Goal: Task Accomplishment & Management: Manage account settings

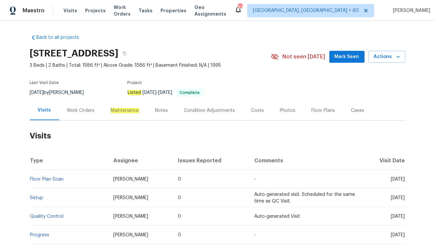
click at [79, 113] on div "Work Orders" at bounding box center [81, 110] width 28 height 7
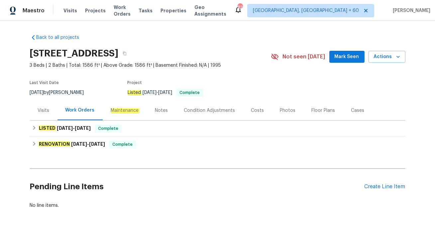
click at [47, 112] on div "Visits" at bounding box center [44, 110] width 12 height 7
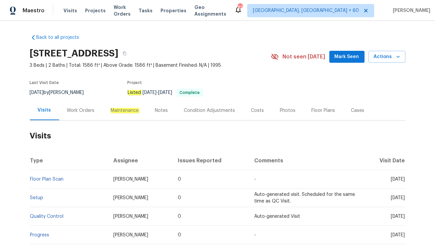
click at [84, 113] on div "Work Orders" at bounding box center [81, 110] width 28 height 7
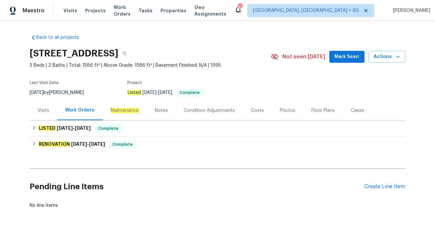
click at [42, 111] on div "Visits" at bounding box center [44, 110] width 12 height 7
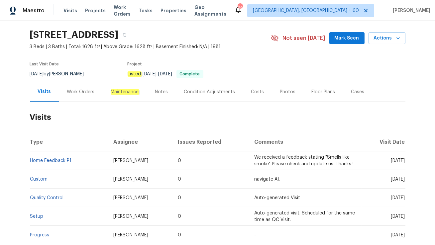
scroll to position [22, 0]
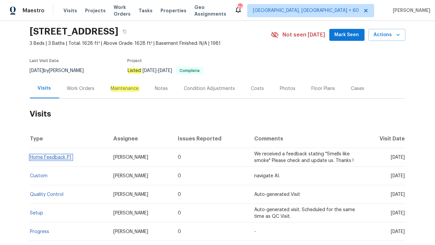
click at [66, 158] on link "Home Feedback P1" at bounding box center [51, 157] width 42 height 5
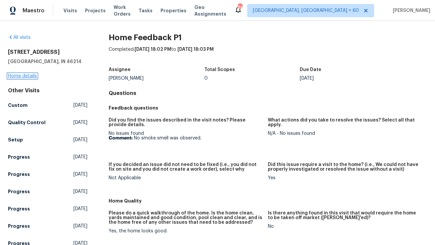
click at [28, 74] on link "Home details" at bounding box center [22, 76] width 29 height 5
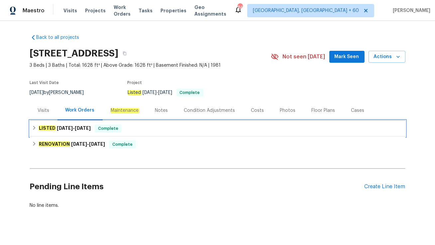
click at [105, 126] on span "Complete" at bounding box center [108, 128] width 26 height 7
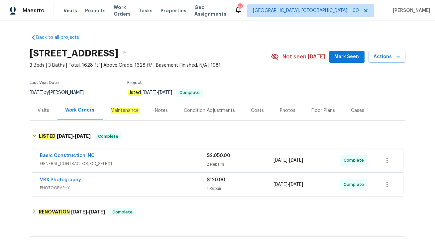
click at [113, 183] on div "VRX Photography" at bounding box center [123, 181] width 167 height 8
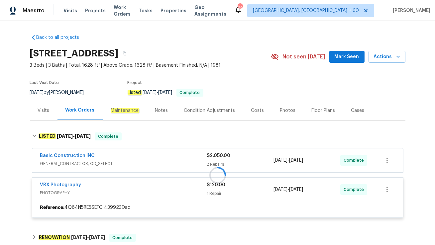
click at [124, 156] on div at bounding box center [218, 175] width 376 height 99
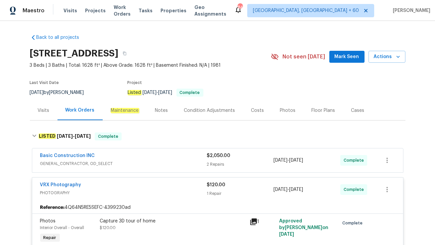
click at [123, 156] on div "Basic Construction INC" at bounding box center [123, 157] width 167 height 8
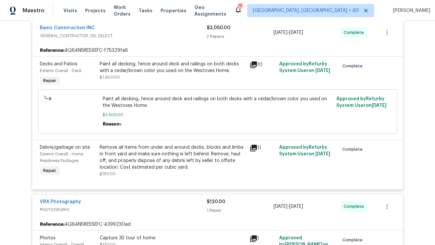
scroll to position [291, 0]
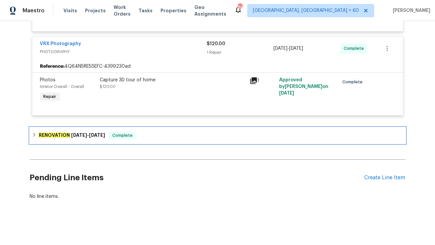
click at [134, 137] on span "Complete" at bounding box center [123, 135] width 26 height 7
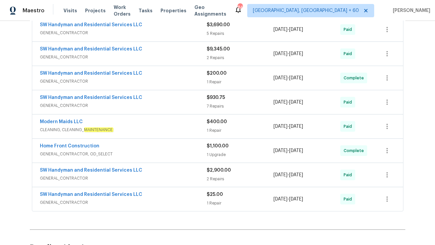
scroll to position [575, 0]
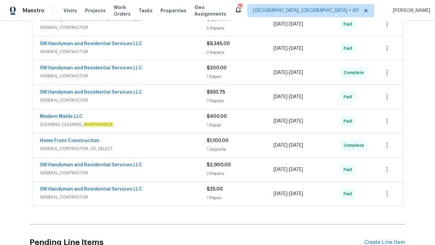
click at [141, 119] on div "Modern Maids LLC" at bounding box center [123, 117] width 167 height 8
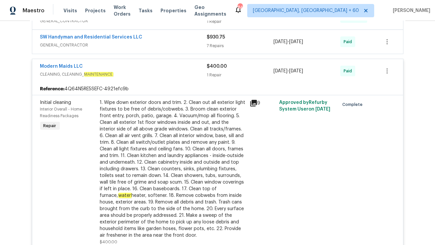
scroll to position [631, 0]
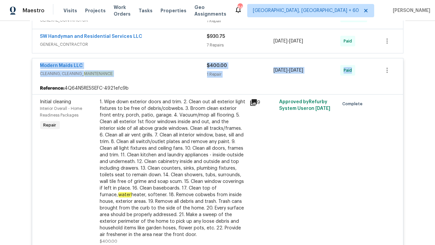
drag, startPoint x: 37, startPoint y: 64, endPoint x: 358, endPoint y: 75, distance: 321.6
click at [358, 75] on div "Modern Maids LLC CLEANING, CLEANING_ MAINTENANCE $400.00 1 Repair [DATE] - [DAT…" at bounding box center [217, 70] width 371 height 24
copy div "Modern Maids LLC CLEANING, CLEANING_ MAINTENANCE $400.00 1 Repair [DATE] - [DAT…"
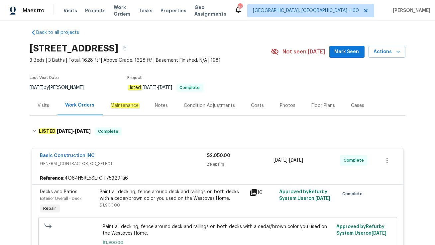
scroll to position [0, 0]
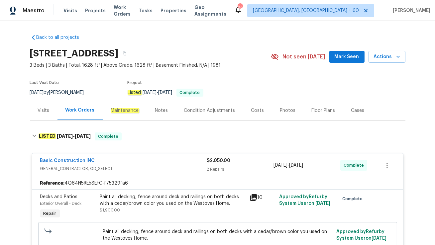
click at [46, 113] on div "Visits" at bounding box center [44, 110] width 12 height 7
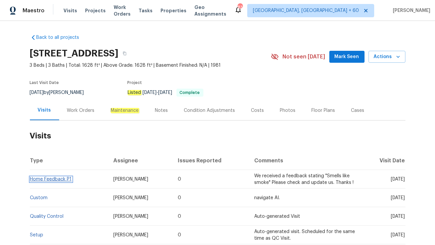
click at [45, 177] on link "Home Feedback P1" at bounding box center [51, 179] width 42 height 5
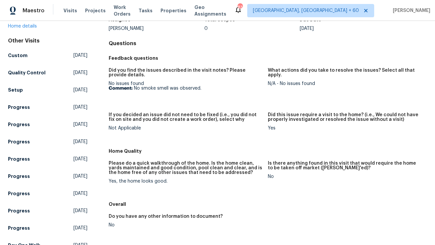
scroll to position [51, 0]
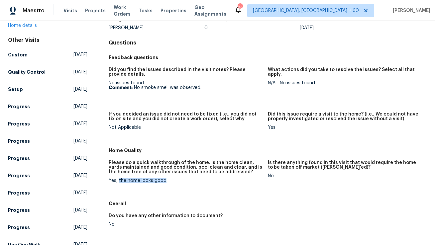
drag, startPoint x: 119, startPoint y: 181, endPoint x: 164, endPoint y: 181, distance: 44.5
click at [164, 181] on div "Yes, the home looks good." at bounding box center [186, 180] width 154 height 5
copy div "the home looks good"
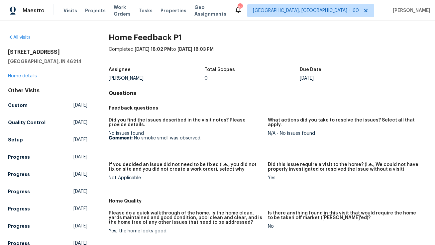
click at [19, 78] on div "[STREET_ADDRESS] Home details" at bounding box center [47, 64] width 79 height 31
click at [20, 76] on link "Home details" at bounding box center [22, 76] width 29 height 5
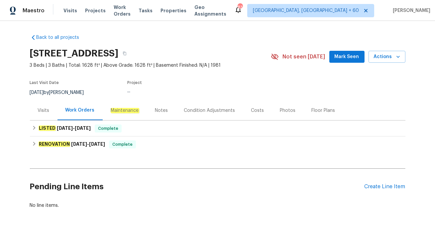
click at [42, 109] on div "Visits" at bounding box center [44, 110] width 12 height 7
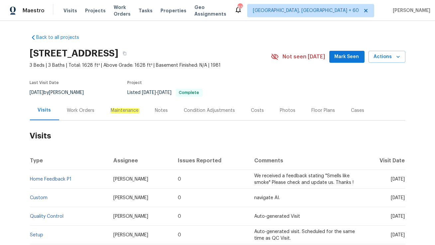
click at [74, 111] on div "Work Orders" at bounding box center [81, 110] width 28 height 7
